Goal: Task Accomplishment & Management: Complete application form

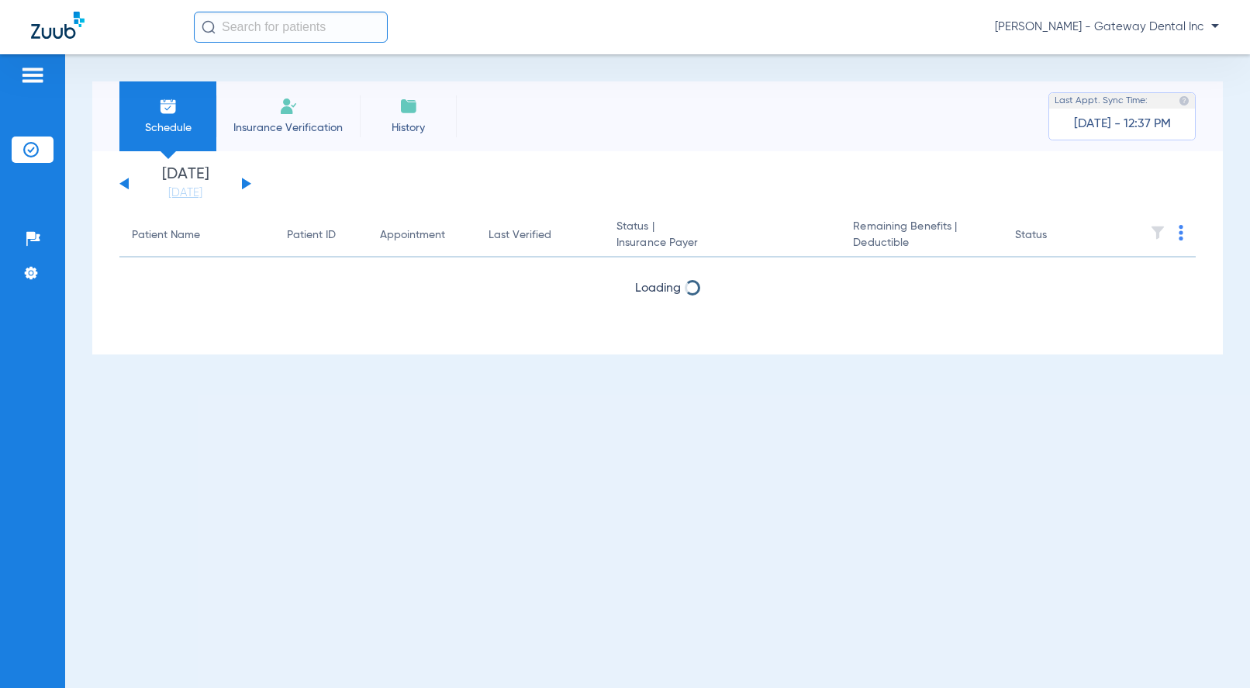
click at [1186, 29] on span "[PERSON_NAME] - Gateway Dental Inc" at bounding box center [1107, 27] width 224 height 16
click at [1158, 54] on span "Account Selection" at bounding box center [1160, 55] width 87 height 11
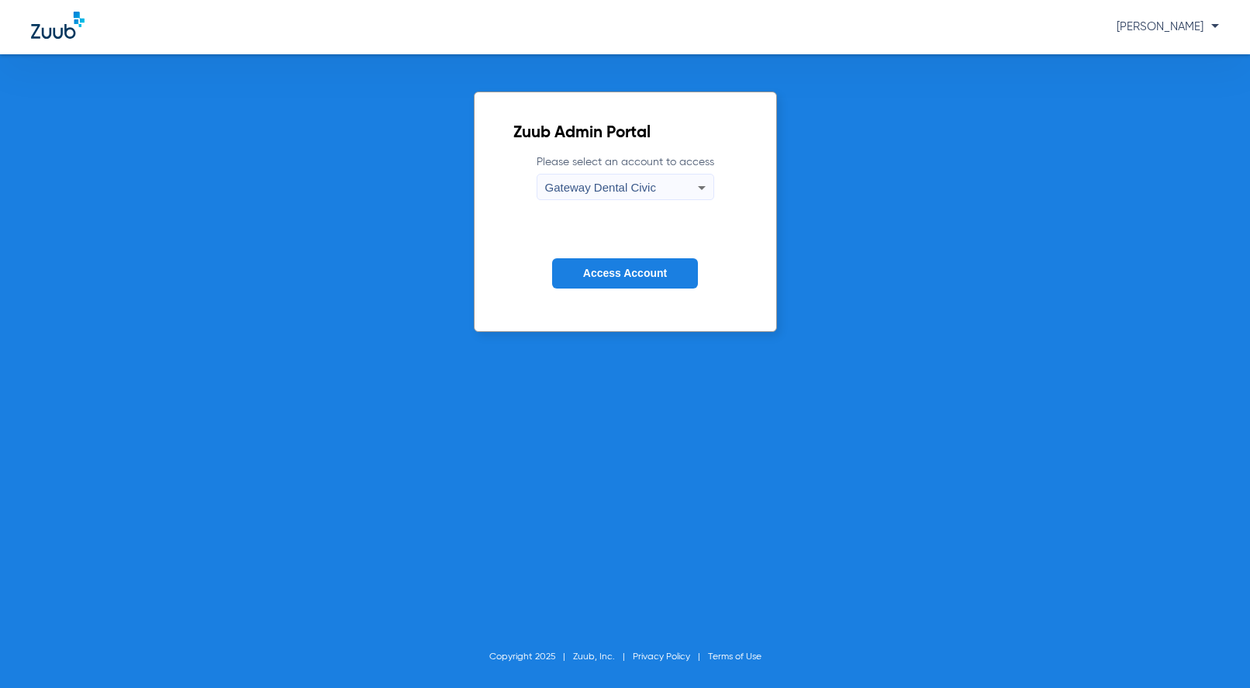
click at [627, 265] on button "Access Account" at bounding box center [625, 273] width 146 height 30
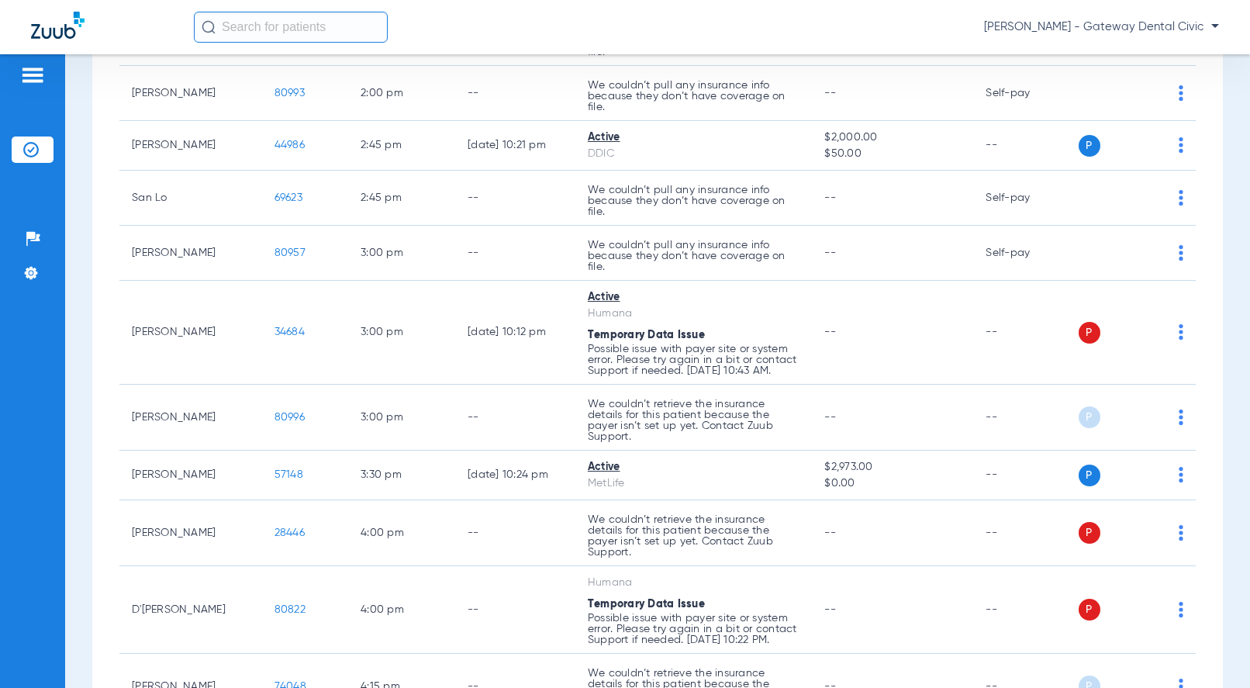
scroll to position [915, 0]
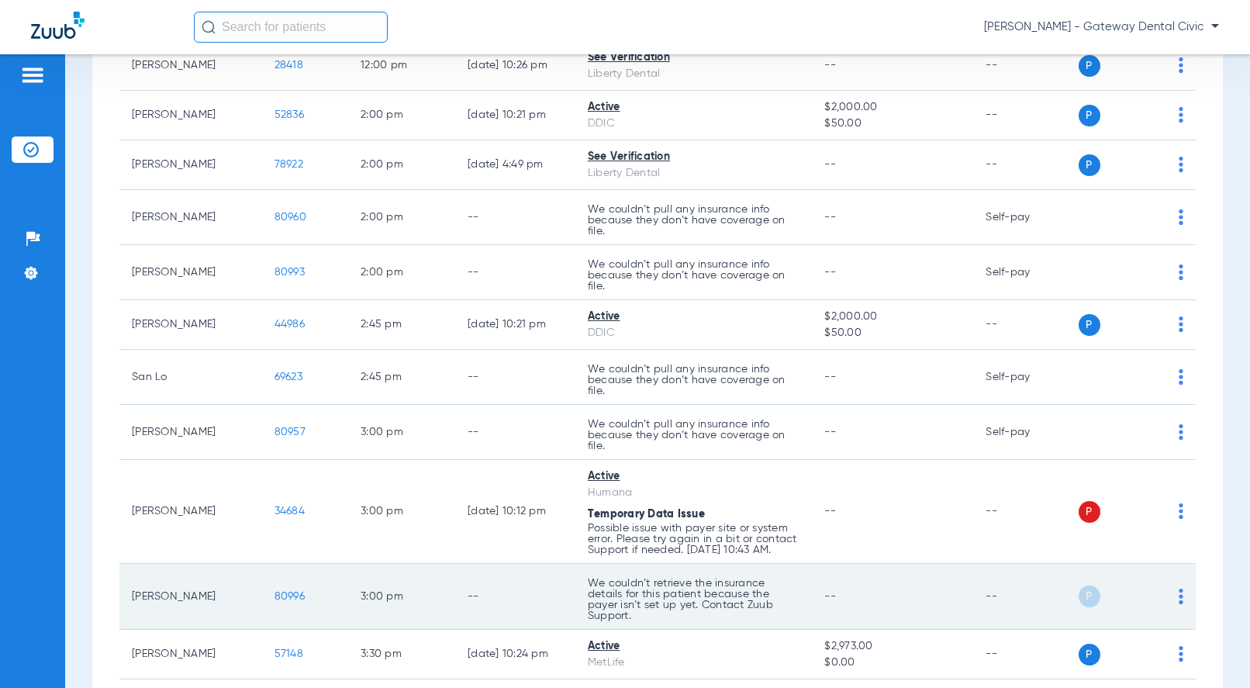
click at [276, 593] on span "80996" at bounding box center [289, 596] width 30 height 11
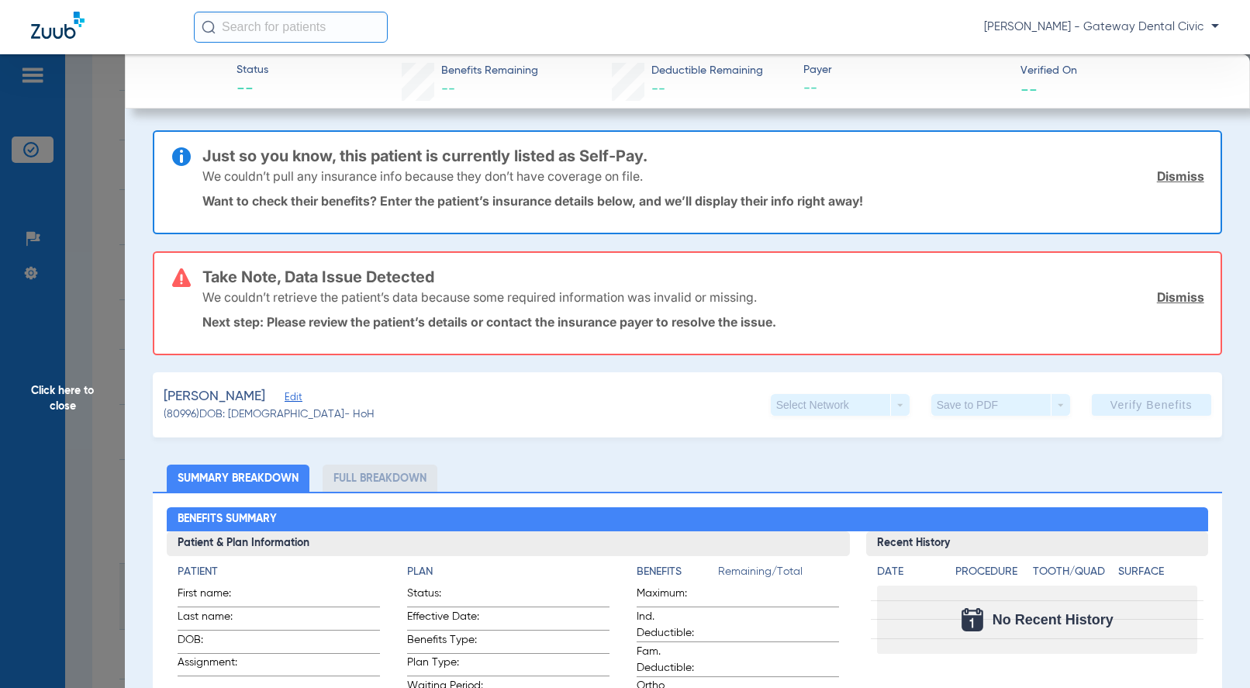
type input "[PERSON_NAME]"
type input "[DATE]"
click at [285, 397] on span "Edit" at bounding box center [292, 399] width 14 height 15
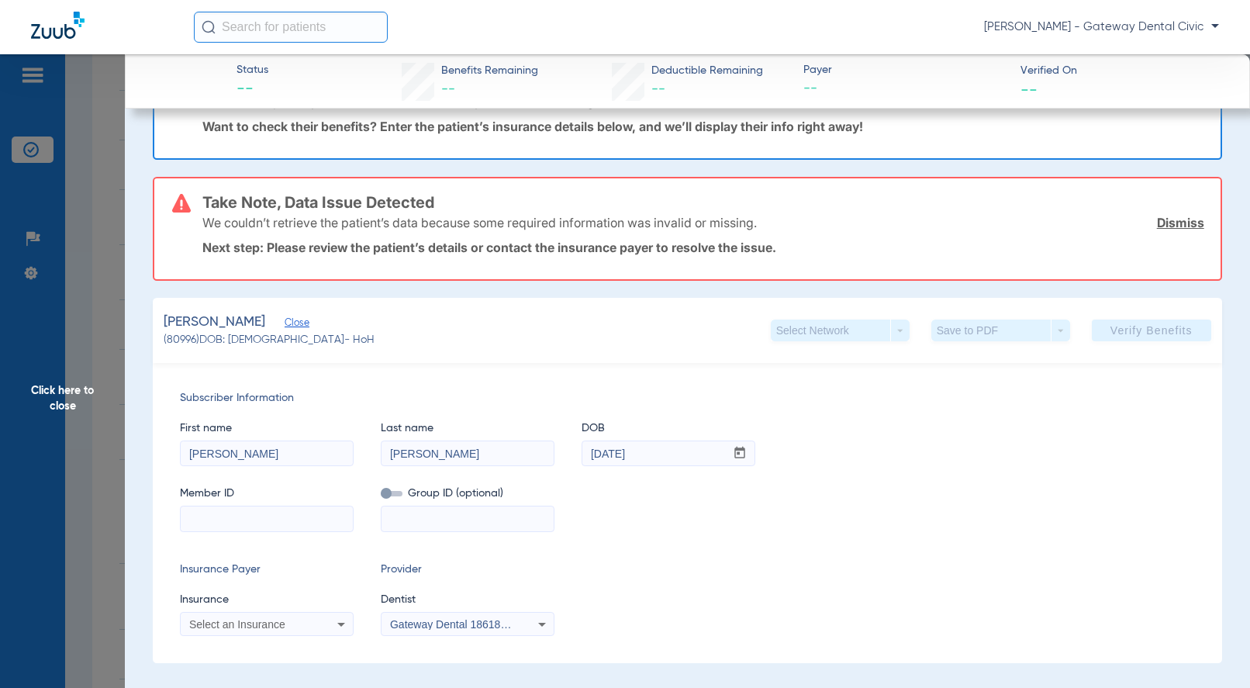
scroll to position [155, 0]
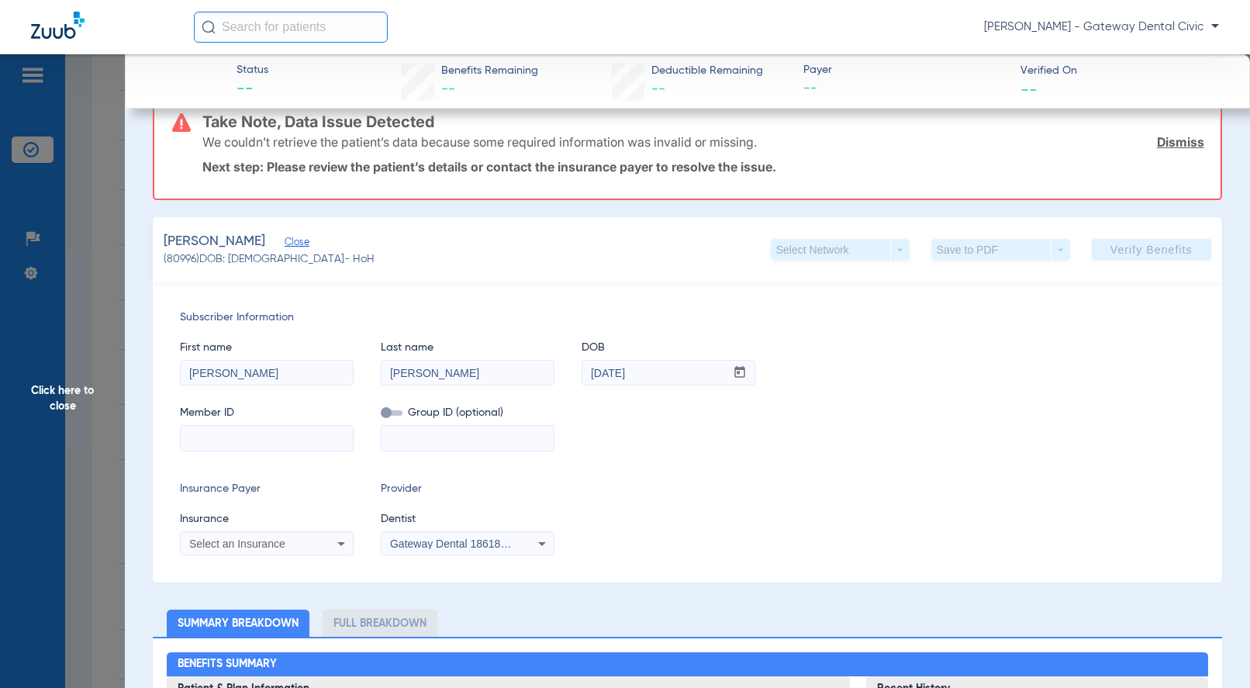
paste input "947067097"
type input "947067097"
click at [385, 406] on label at bounding box center [392, 413] width 22 height 16
click at [381, 416] on input "checkbox" at bounding box center [381, 416] width 0 height 0
click at [426, 435] on input at bounding box center [467, 438] width 172 height 25
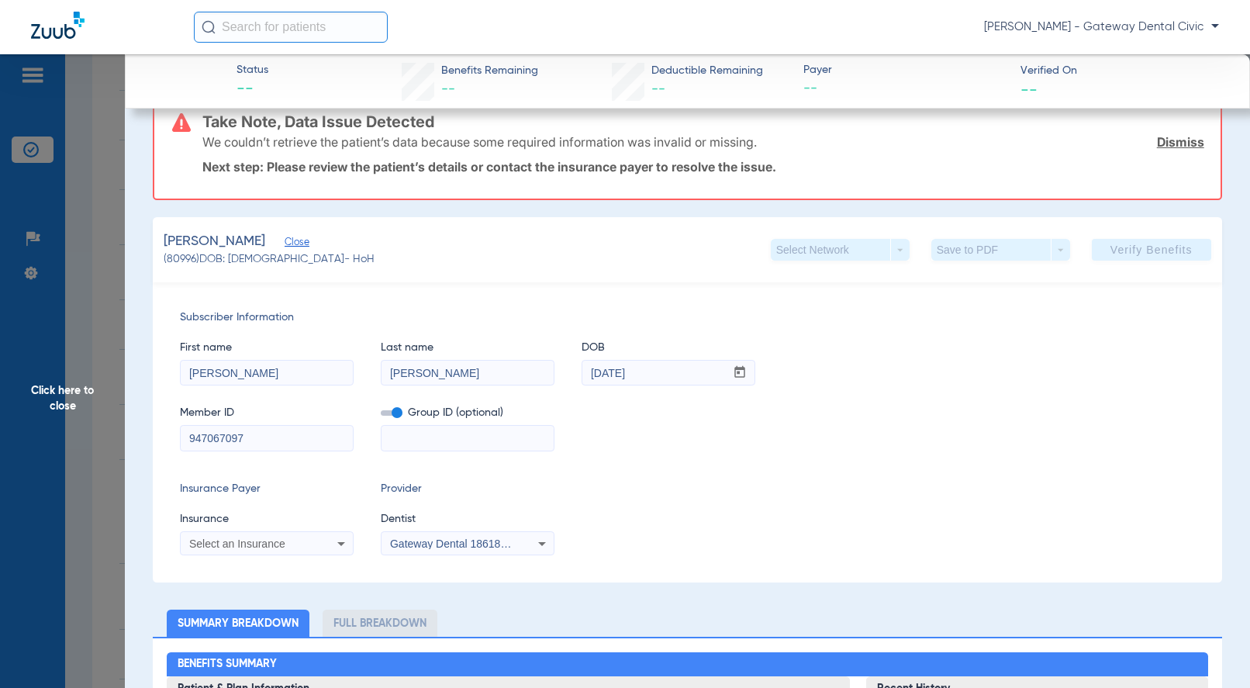
paste input "00409265"
type input "00409265"
click at [285, 539] on div "Select an Insurance" at bounding box center [267, 543] width 172 height 19
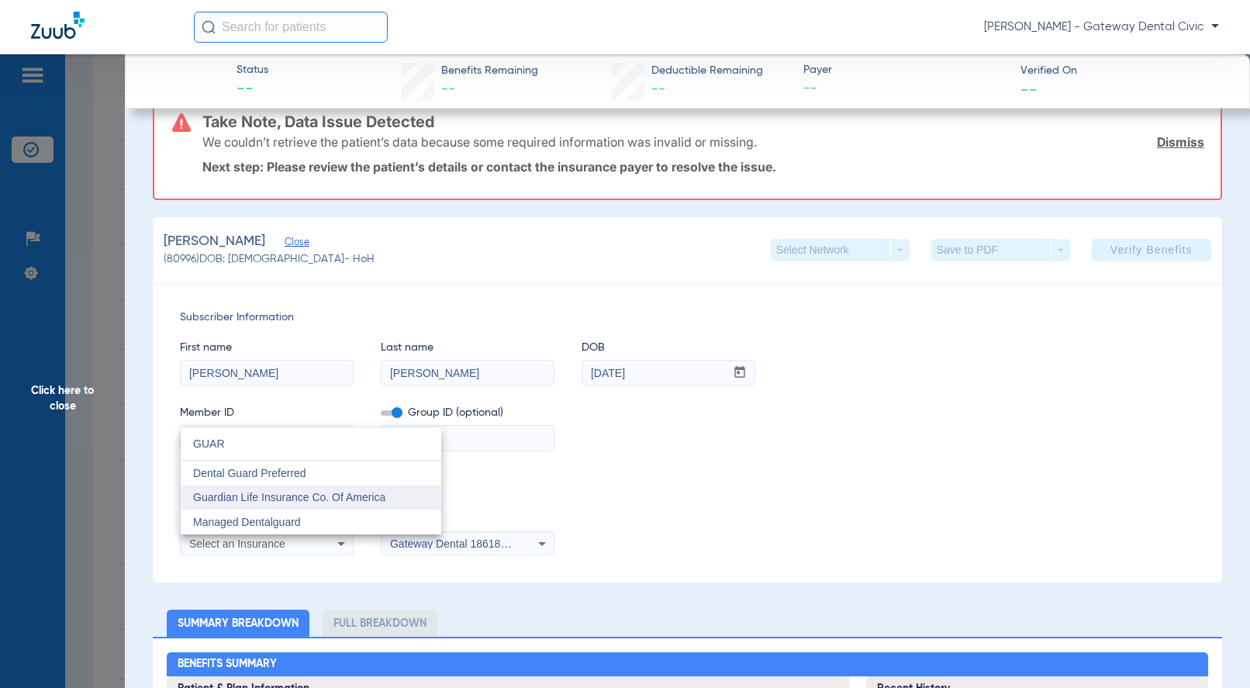
type input "GUAR"
drag, startPoint x: 288, startPoint y: 494, endPoint x: 346, endPoint y: 506, distance: 59.5
click at [288, 494] on span "Guardian Life Insurance Co. Of America" at bounding box center [289, 497] width 192 height 12
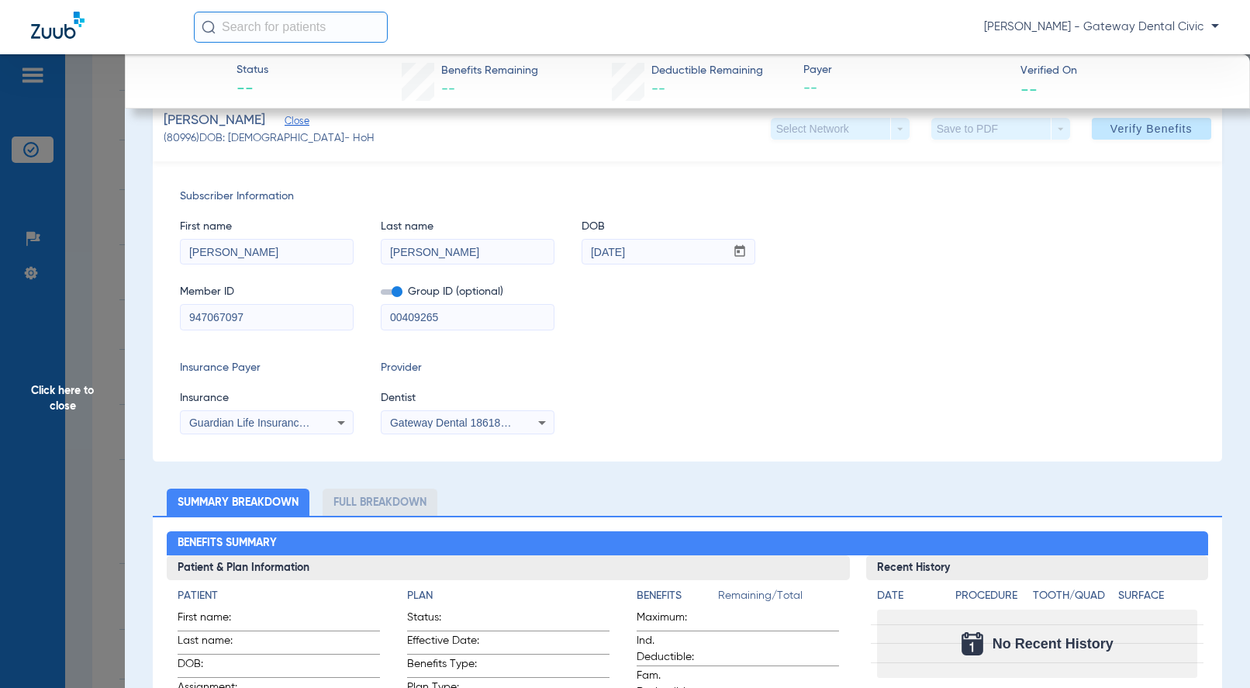
click at [464, 415] on div "Gateway Dental 1861834905" at bounding box center [467, 422] width 172 height 19
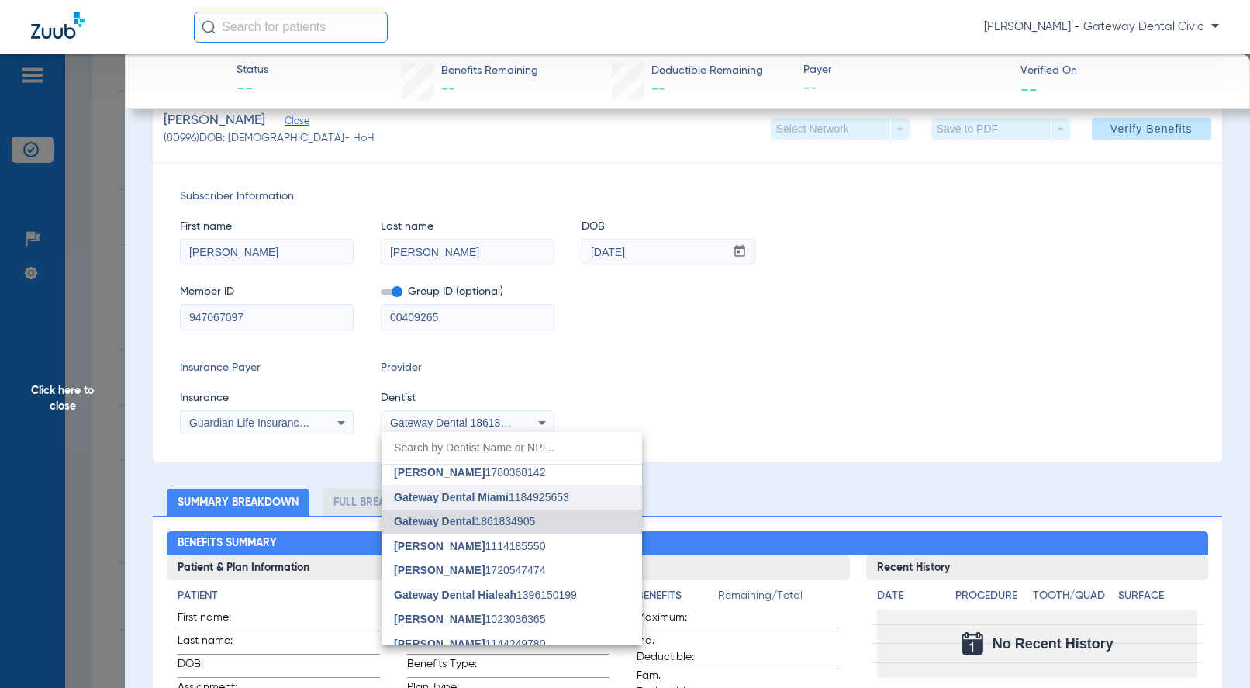
scroll to position [64, 0]
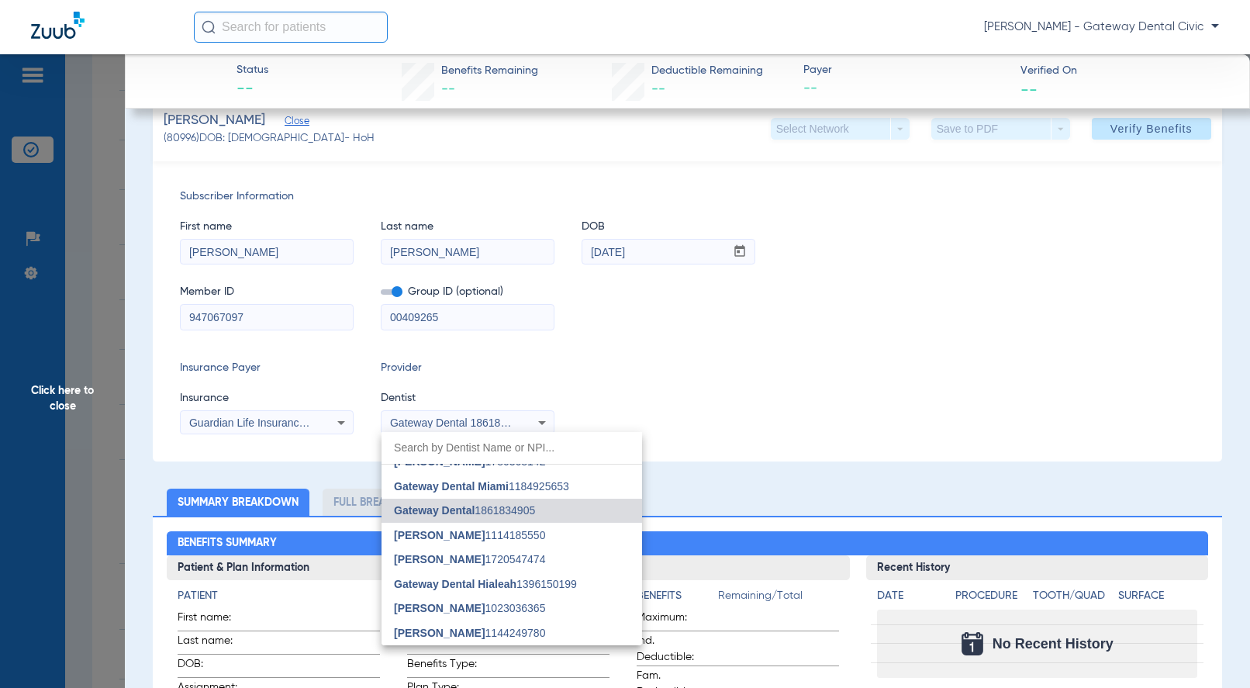
drag, startPoint x: 436, startPoint y: 605, endPoint x: 464, endPoint y: 566, distance: 48.2
click at [436, 605] on span "[PERSON_NAME]" at bounding box center [439, 608] width 91 height 12
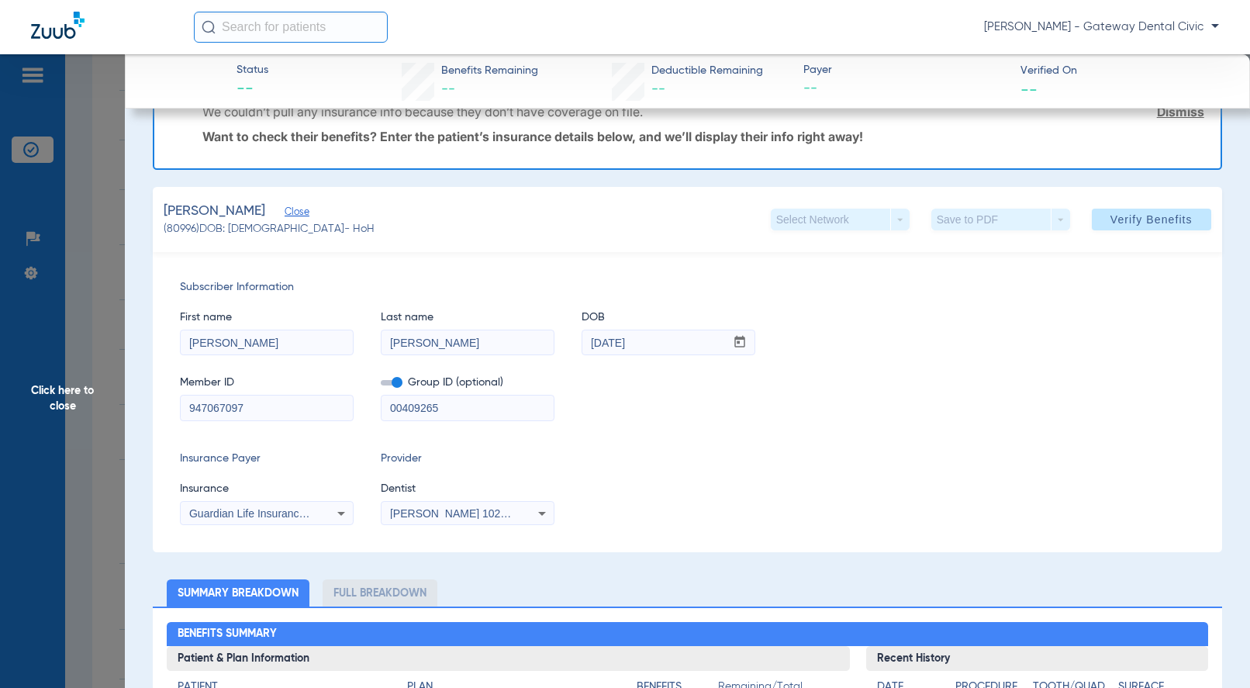
scroll to position [0, 0]
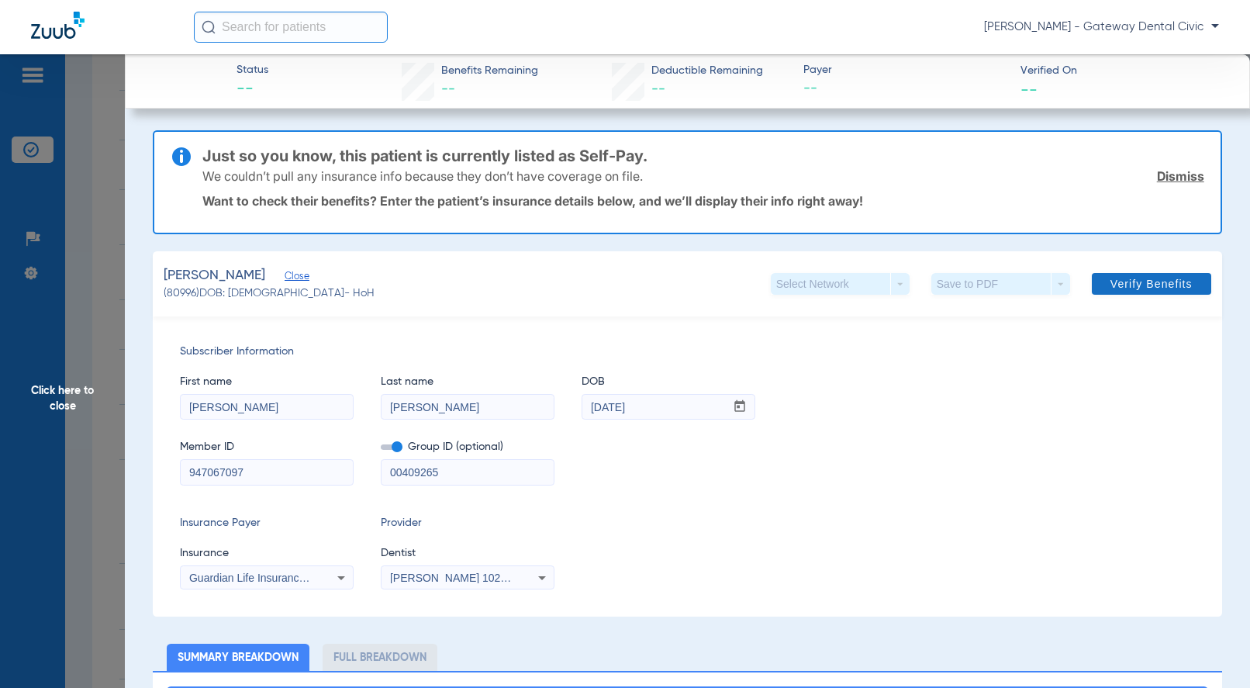
click at [1120, 280] on span "Verify Benefits" at bounding box center [1151, 284] width 82 height 12
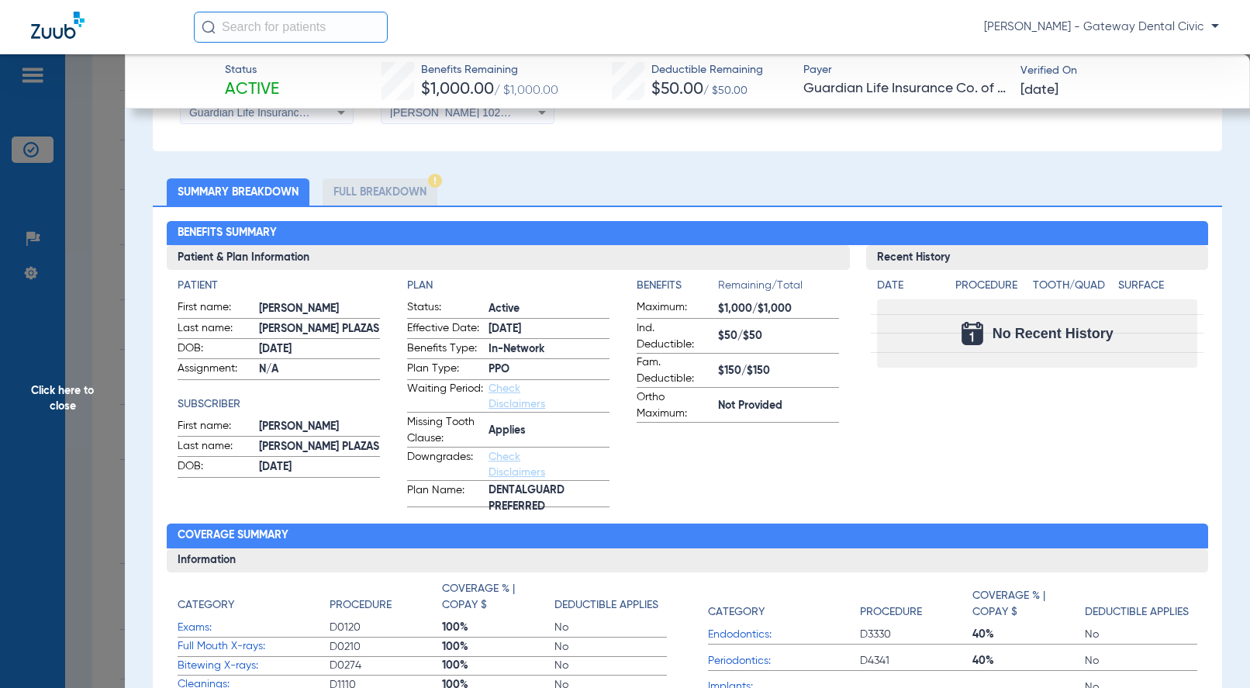
scroll to position [586, 0]
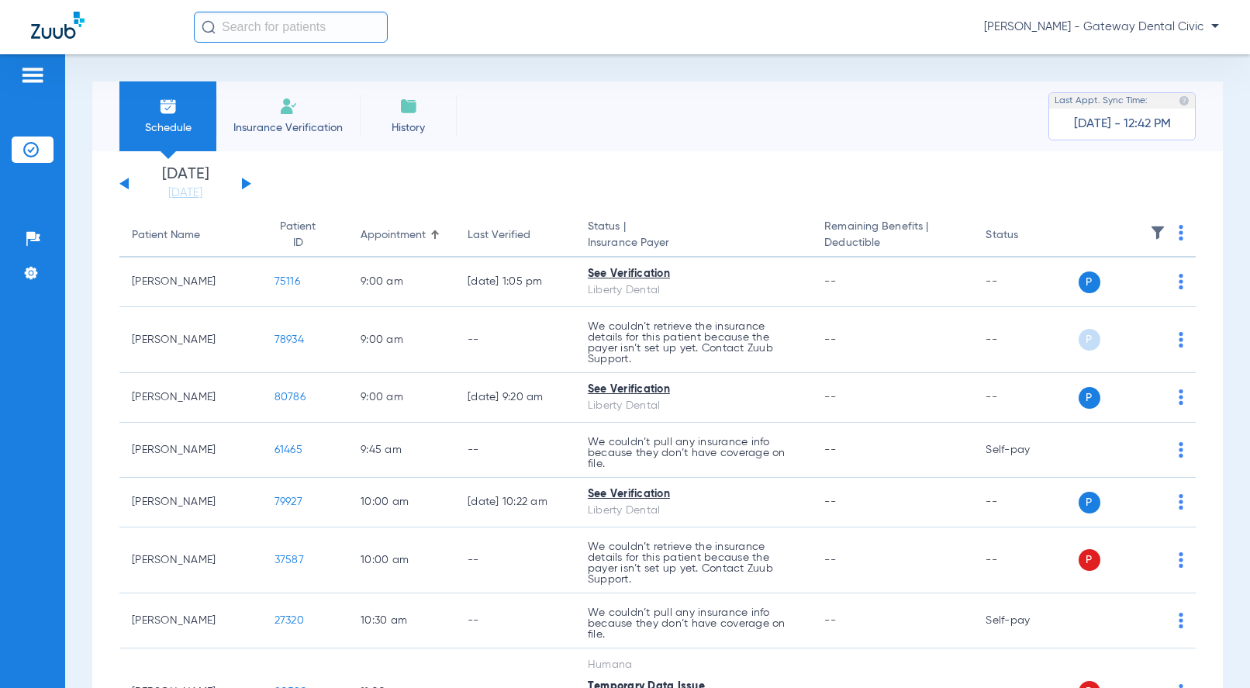
click at [242, 183] on div "Monday 06-09-2025 Tuesday 06-10-2025 Wednesday 06-11-2025 Thursday 06-12-2025 F…" at bounding box center [185, 184] width 132 height 34
click at [245, 183] on button at bounding box center [246, 184] width 9 height 12
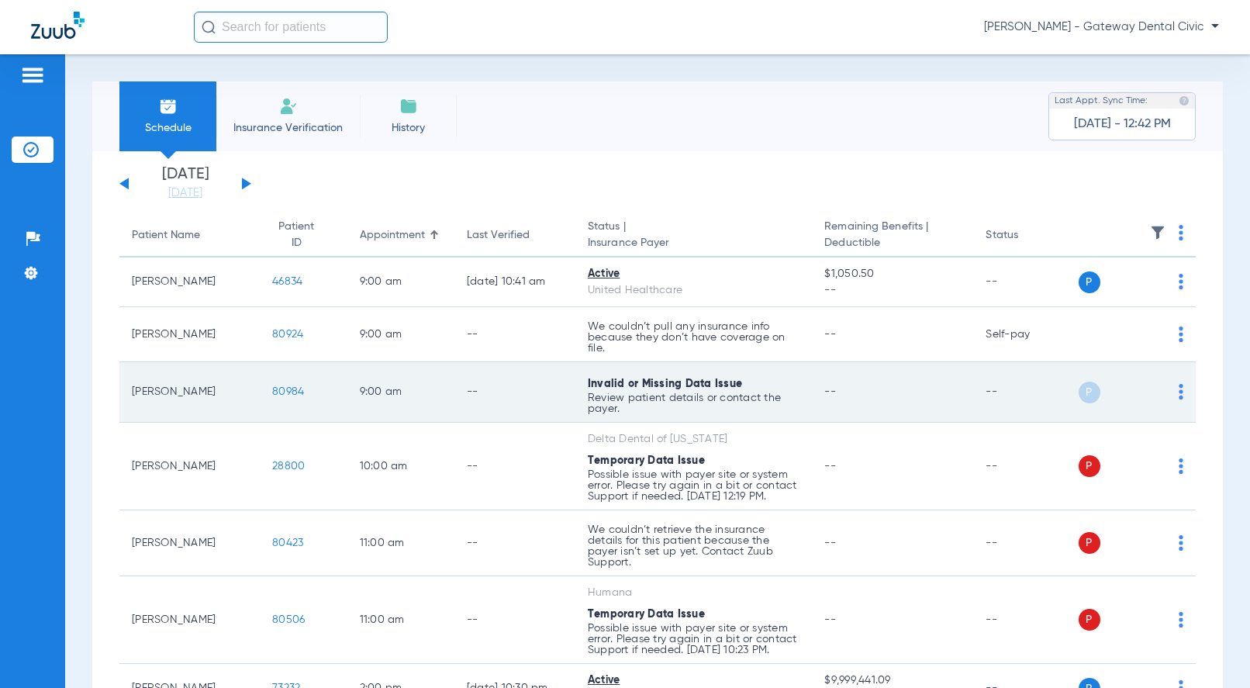
click at [278, 393] on span "80984" at bounding box center [288, 391] width 32 height 11
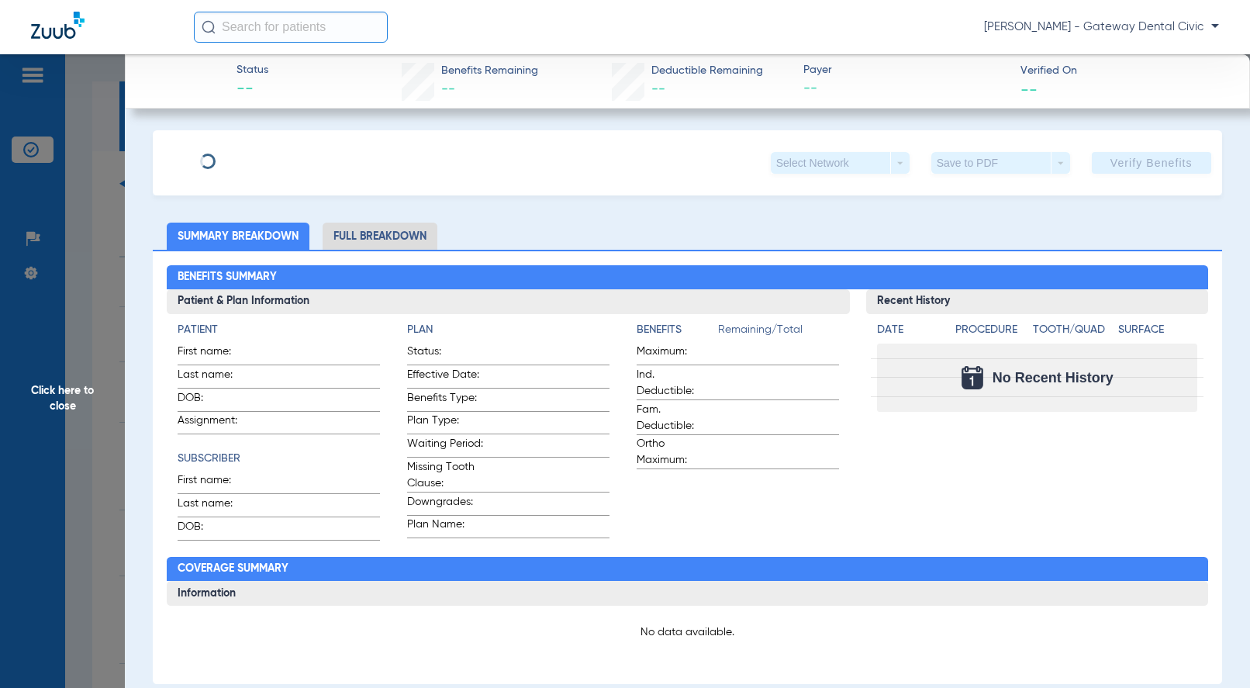
type input "Luis"
type input "Gomes"
type input "06/22/1994"
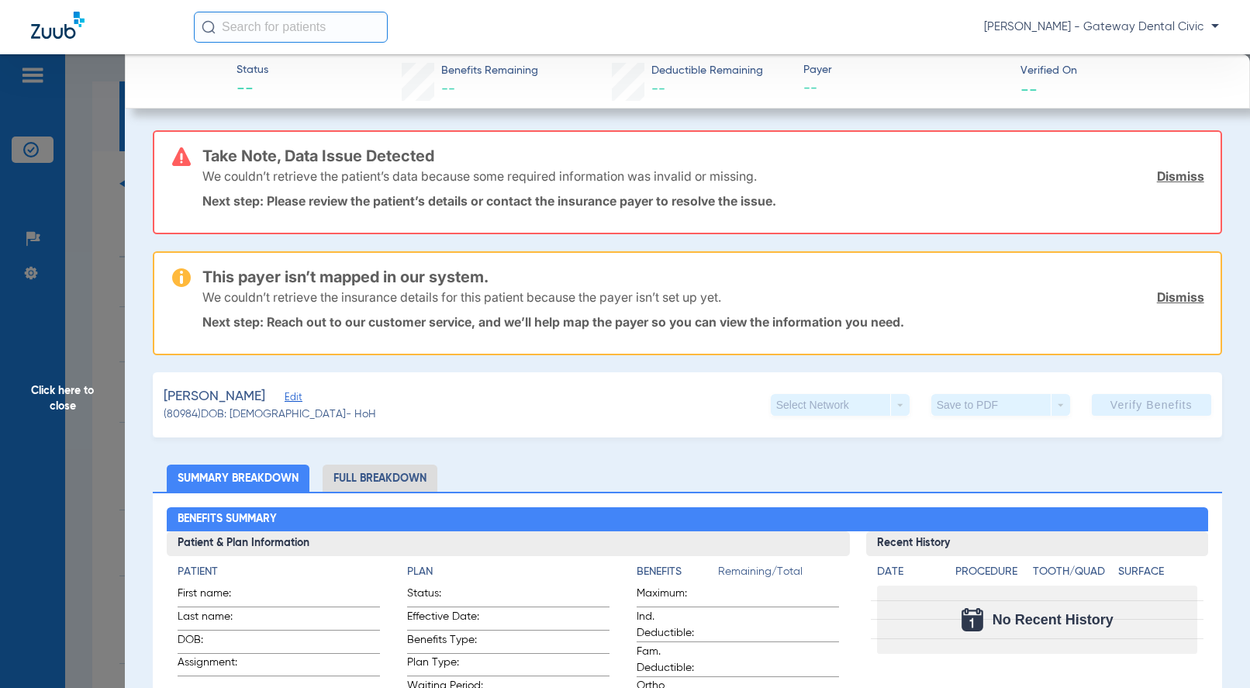
click at [285, 399] on span "Edit" at bounding box center [292, 399] width 14 height 15
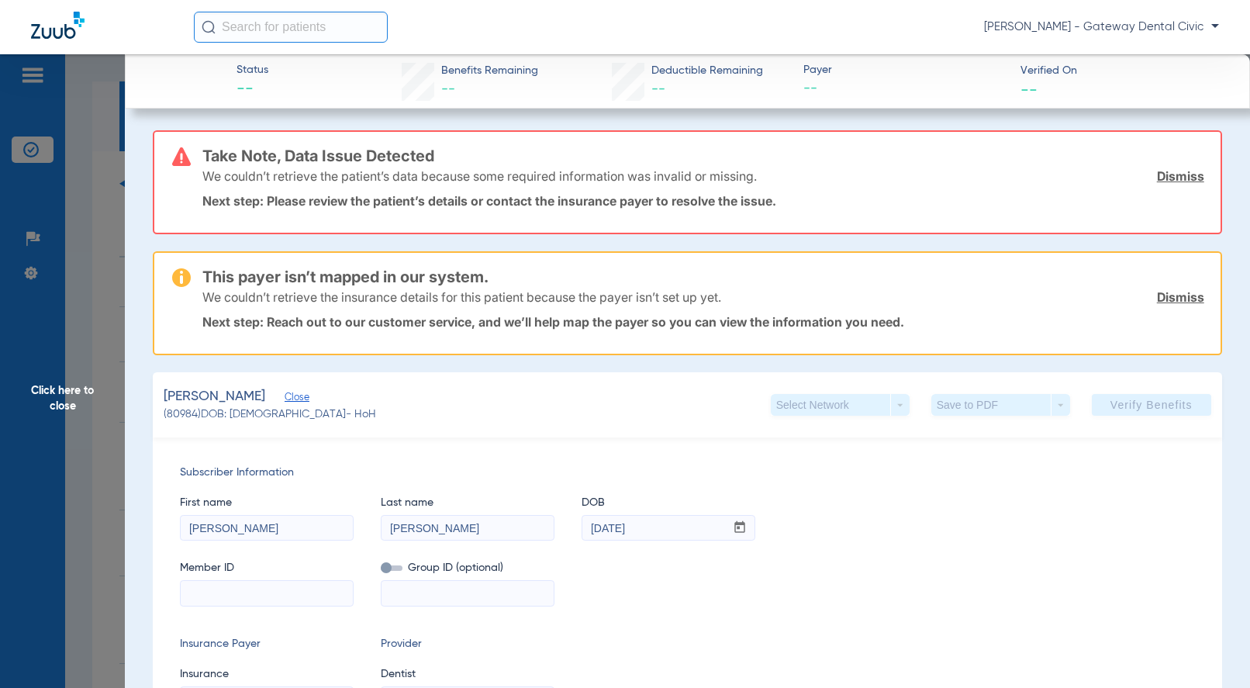
scroll to position [233, 0]
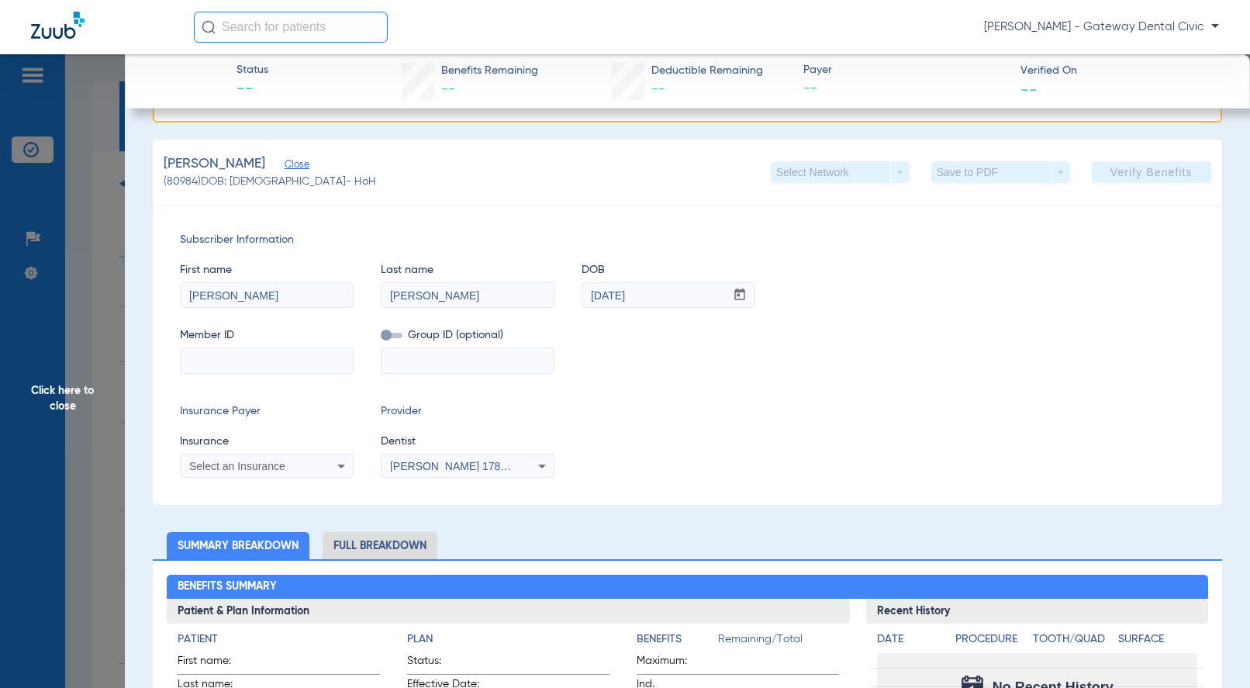
paste input "Delta Dental PPO Premium Plan"
type input "D"
click at [261, 356] on input at bounding box center [267, 360] width 172 height 25
paste input "126161585101"
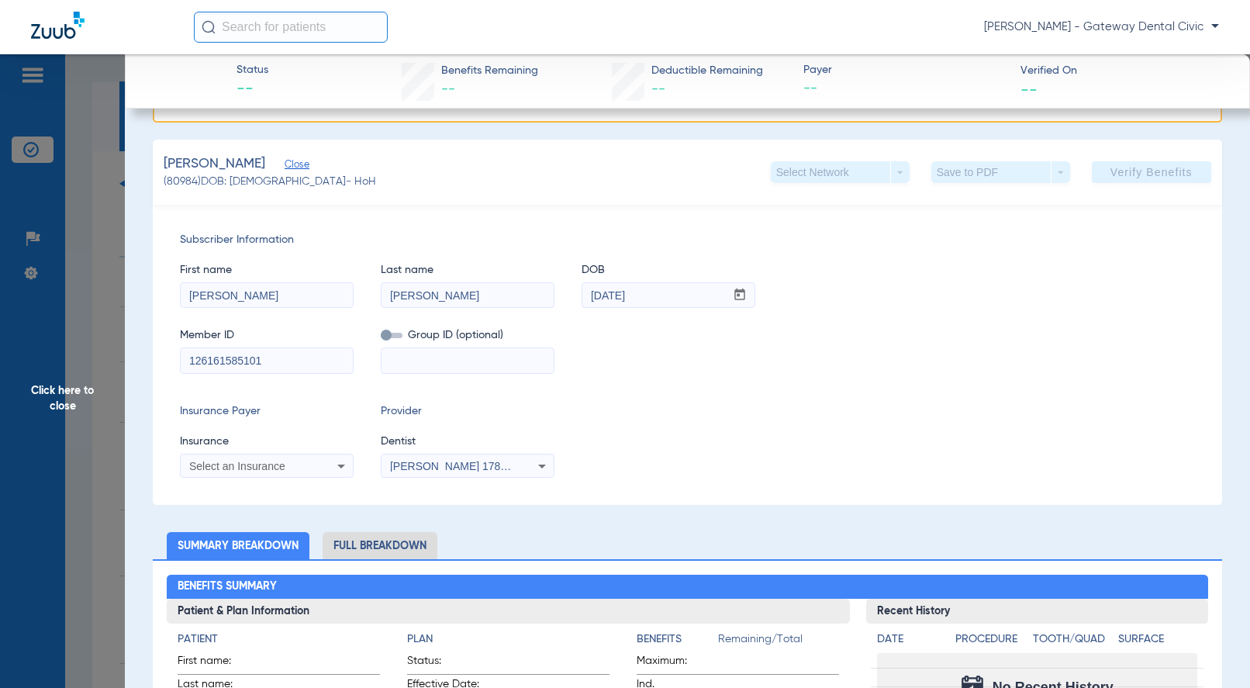
type input "126161585101"
click at [447, 373] on div "Subscriber Information First name Luis Last name Gomes DOB mm / dd / yyyy 06/22…" at bounding box center [687, 355] width 1068 height 300
drag, startPoint x: 447, startPoint y: 365, endPoint x: 430, endPoint y: 362, distance: 16.6
click at [447, 364] on input at bounding box center [467, 360] width 172 height 25
paste input "19066-00005"
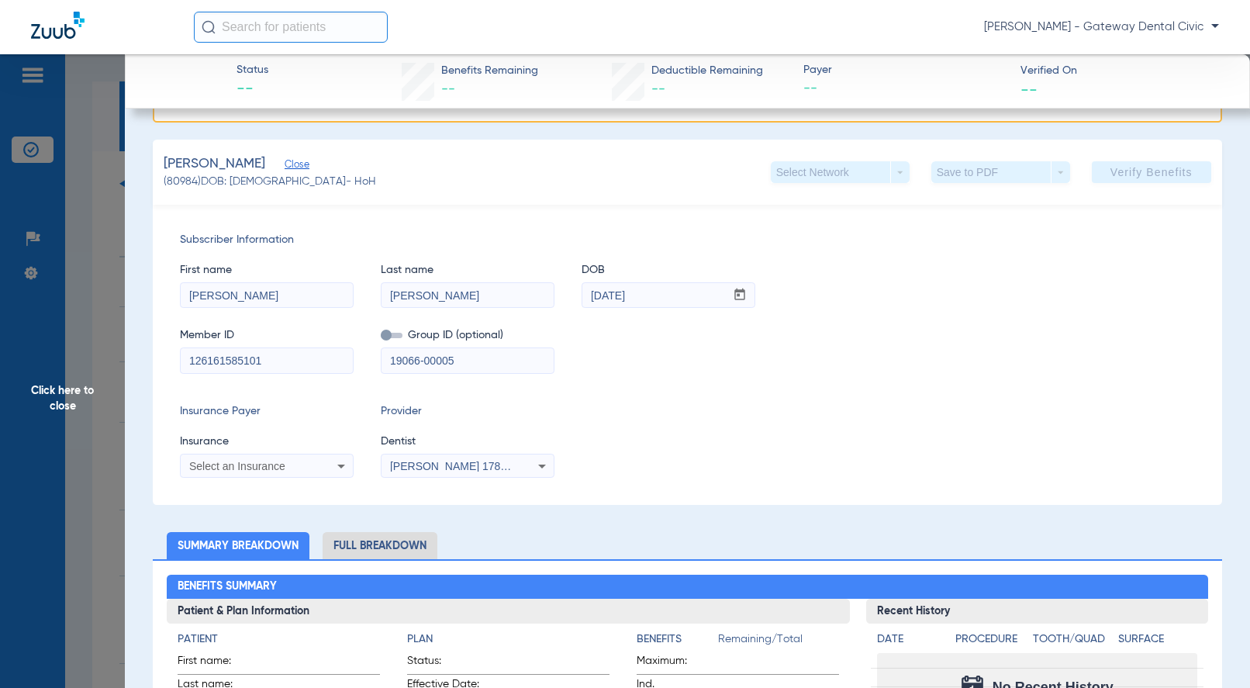
type input "19066-00005"
drag, startPoint x: 388, startPoint y: 336, endPoint x: 315, endPoint y: 409, distance: 103.1
click at [388, 335] on span at bounding box center [392, 335] width 22 height 5
click at [381, 338] on input "checkbox" at bounding box center [381, 338] width 0 height 0
click at [388, 335] on span at bounding box center [392, 335] width 22 height 5
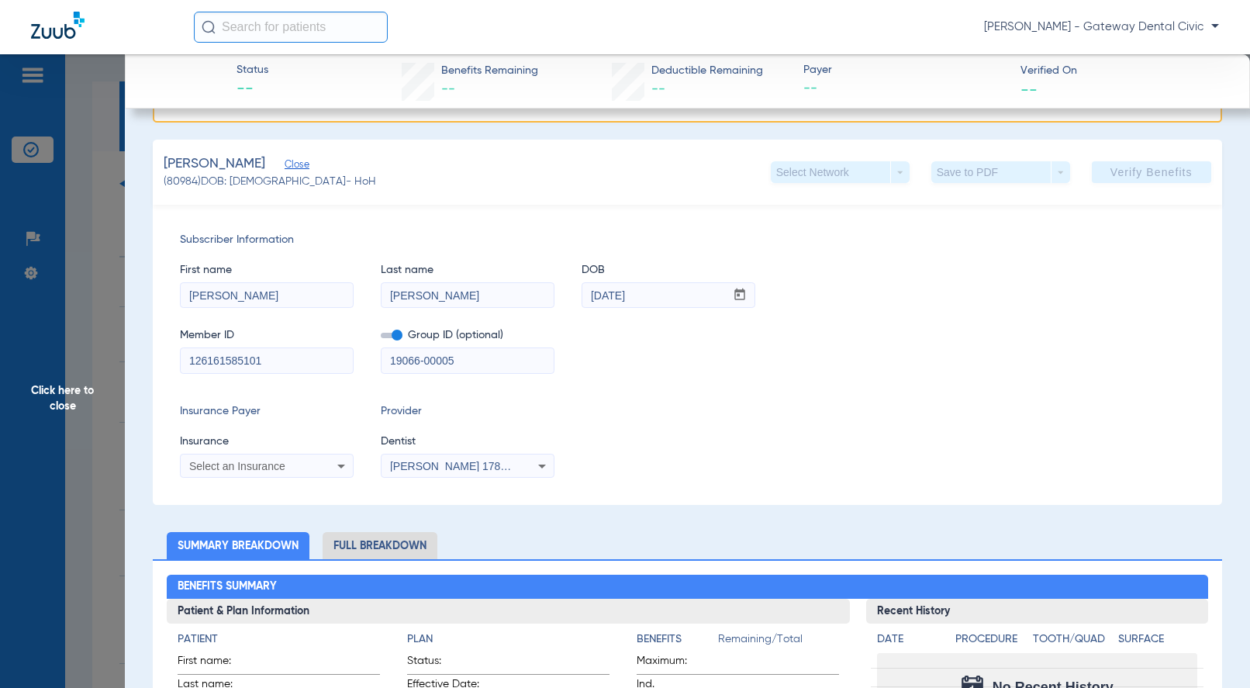
click at [381, 338] on input "checkbox" at bounding box center [381, 338] width 0 height 0
click at [264, 472] on div "Select an Insurance" at bounding box center [267, 466] width 172 height 19
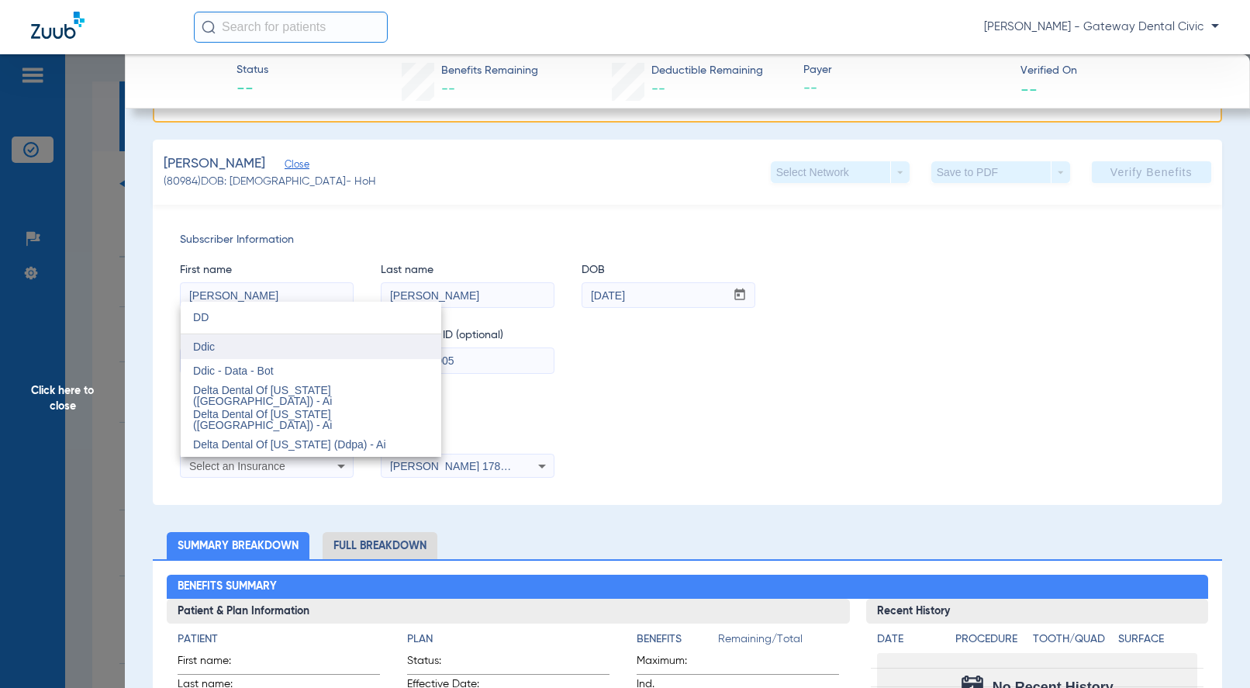
type input "DD"
drag, startPoint x: 223, startPoint y: 341, endPoint x: 269, endPoint y: 368, distance: 53.5
click at [223, 341] on mat-option "Ddic" at bounding box center [311, 346] width 261 height 25
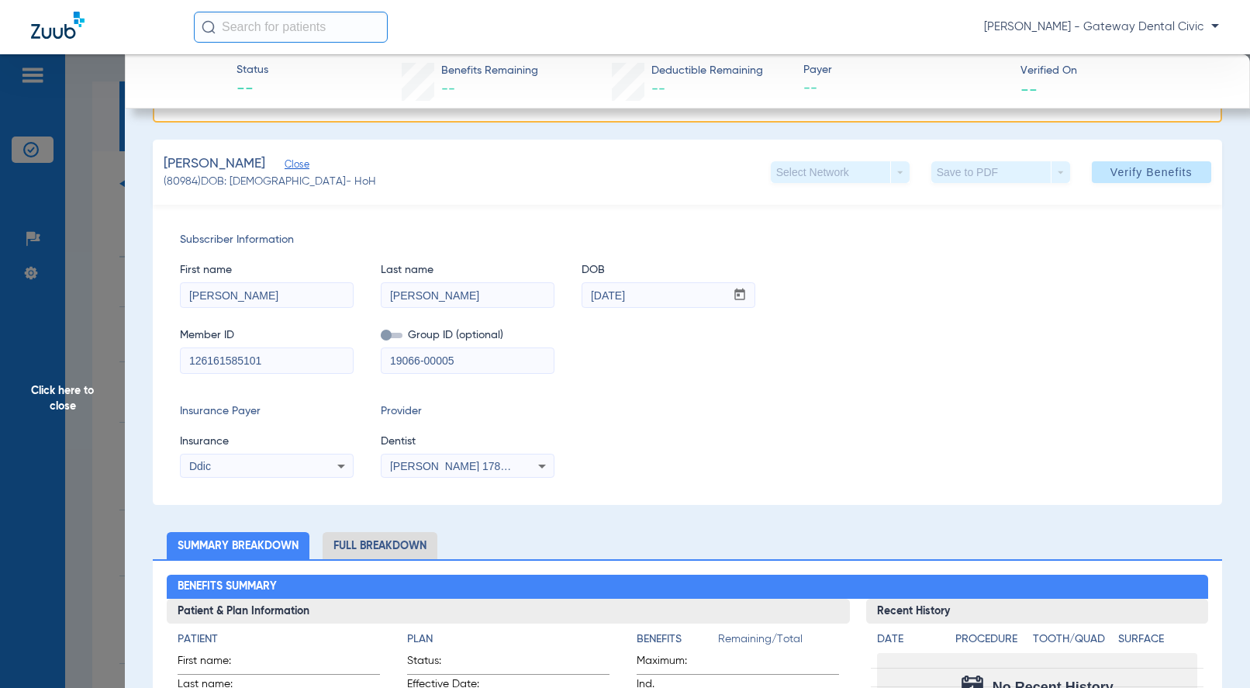
click at [406, 463] on span "Daniel Armenteros 1780368142" at bounding box center [466, 466] width 153 height 12
type input "PA"
click at [481, 445] on span "Pablo Miranda 1023036365" at bounding box center [469, 444] width 151 height 11
click at [392, 339] on label at bounding box center [392, 335] width 22 height 16
click at [381, 338] on input "checkbox" at bounding box center [381, 338] width 0 height 0
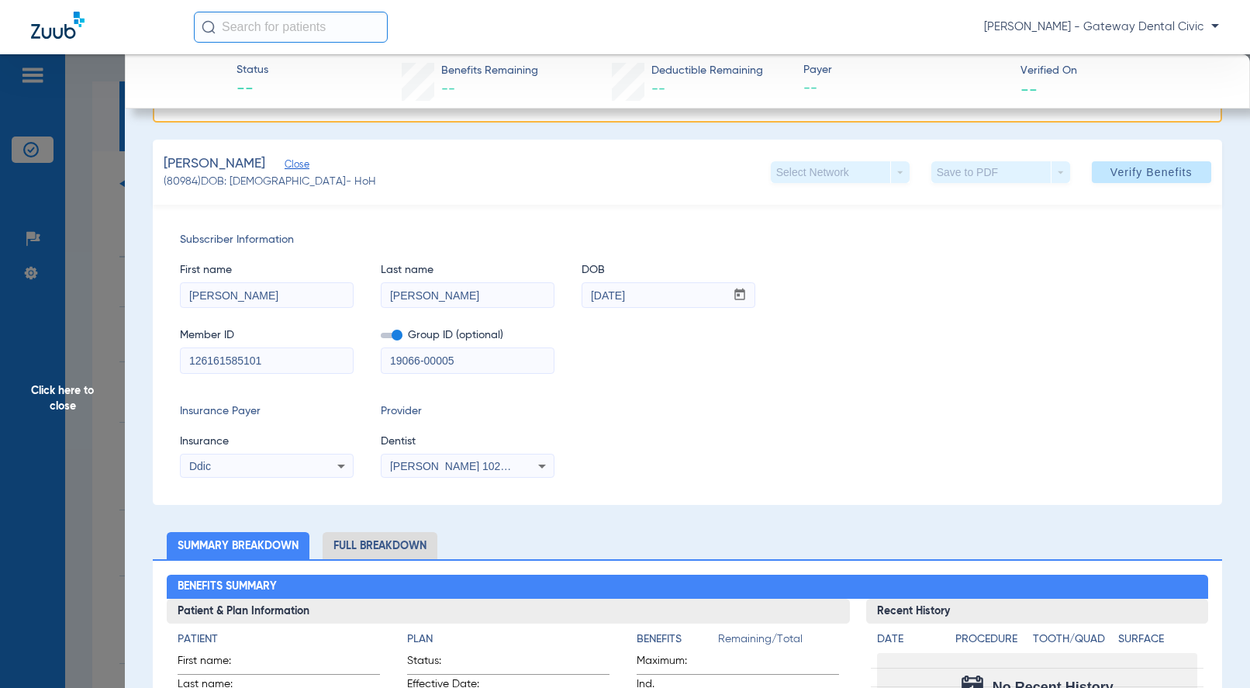
click at [388, 335] on span at bounding box center [392, 335] width 22 height 5
click at [381, 338] on input "checkbox" at bounding box center [381, 338] width 0 height 0
click at [391, 335] on span at bounding box center [392, 335] width 22 height 5
click at [381, 338] on input "checkbox" at bounding box center [381, 338] width 0 height 0
click at [1146, 164] on span at bounding box center [1151, 172] width 119 height 37
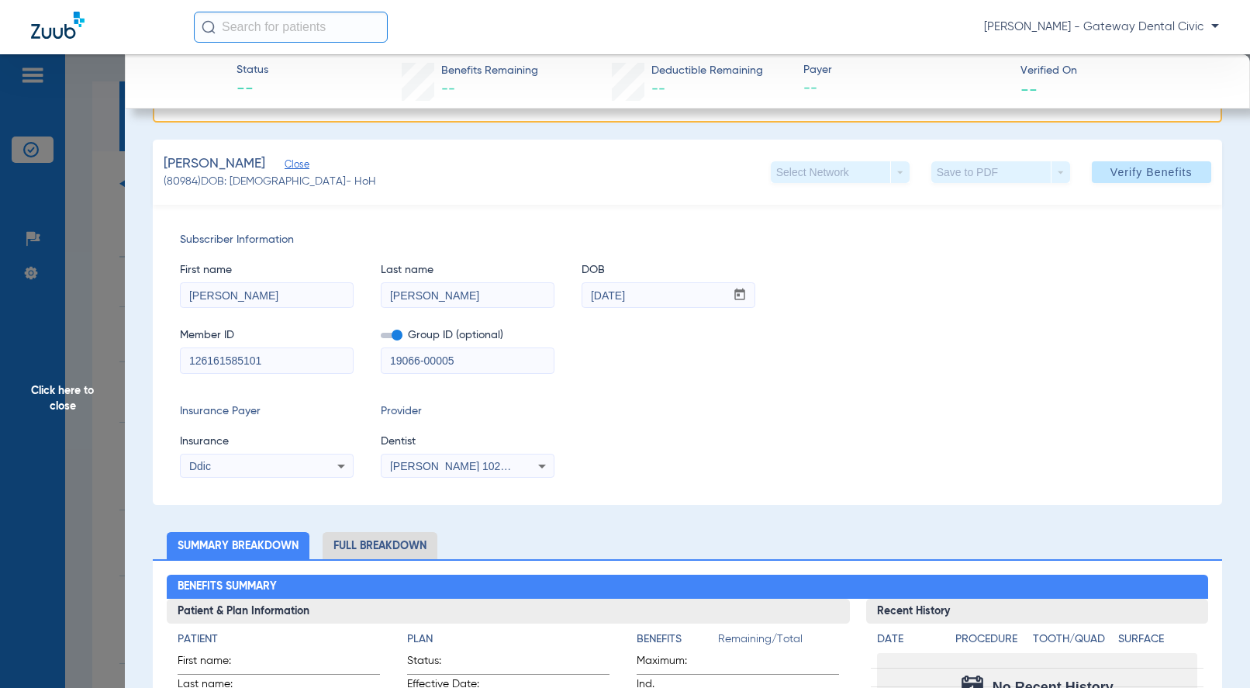
scroll to position [0, 0]
